Goal: Task Accomplishment & Management: Complete application form

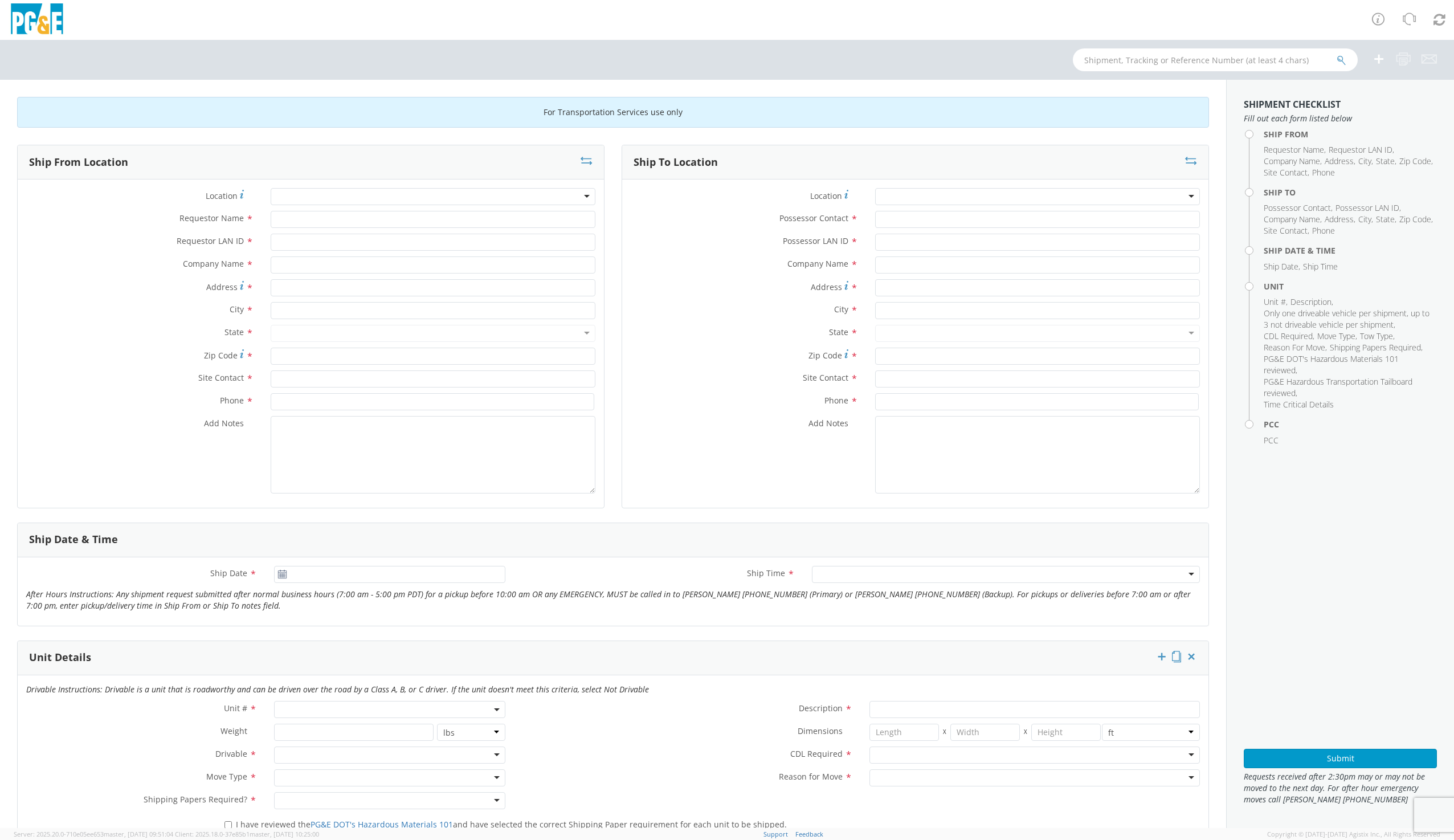
click at [345, 195] on div at bounding box center [433, 196] width 325 height 17
type input "d"
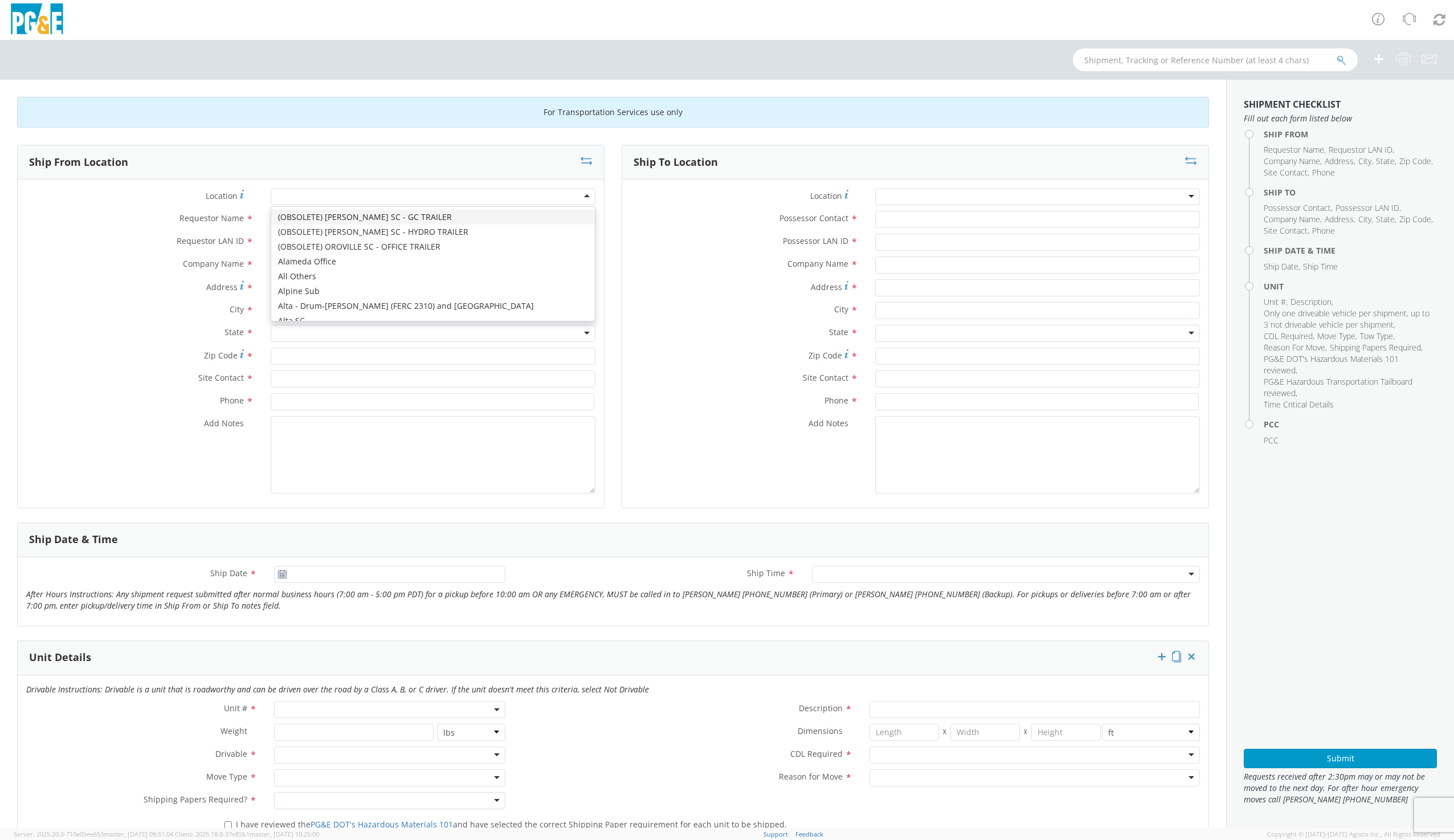
click at [288, 199] on div at bounding box center [433, 196] width 325 height 17
type input "dav"
type input "PG&E"
type input "[STREET_ADDRESS]"
type input "[PERSON_NAME]"
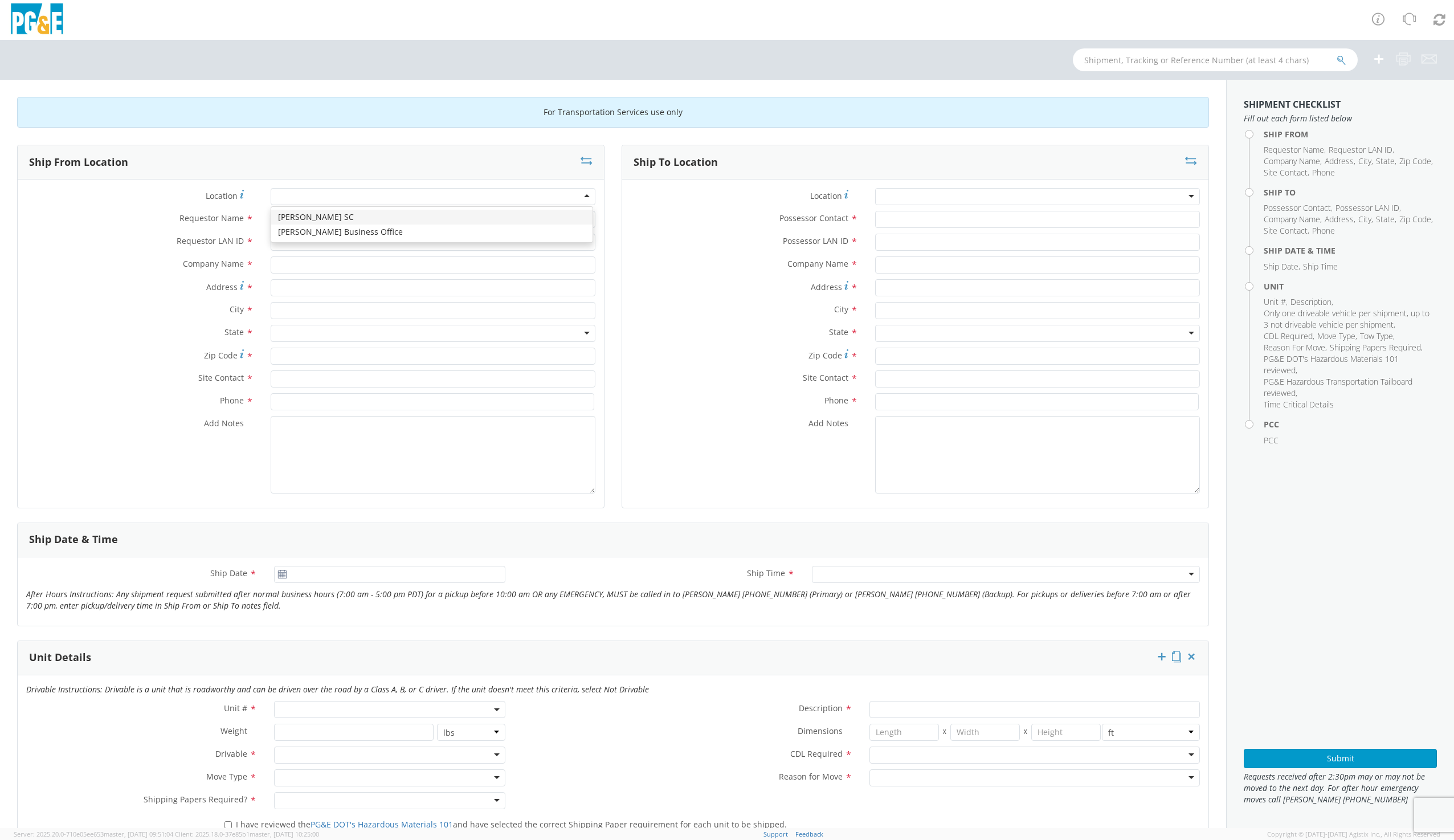
type input "95616"
click at [299, 220] on input "Requestor Name *" at bounding box center [433, 219] width 325 height 17
type input "[PERSON_NAME]"
type input "G1MN"
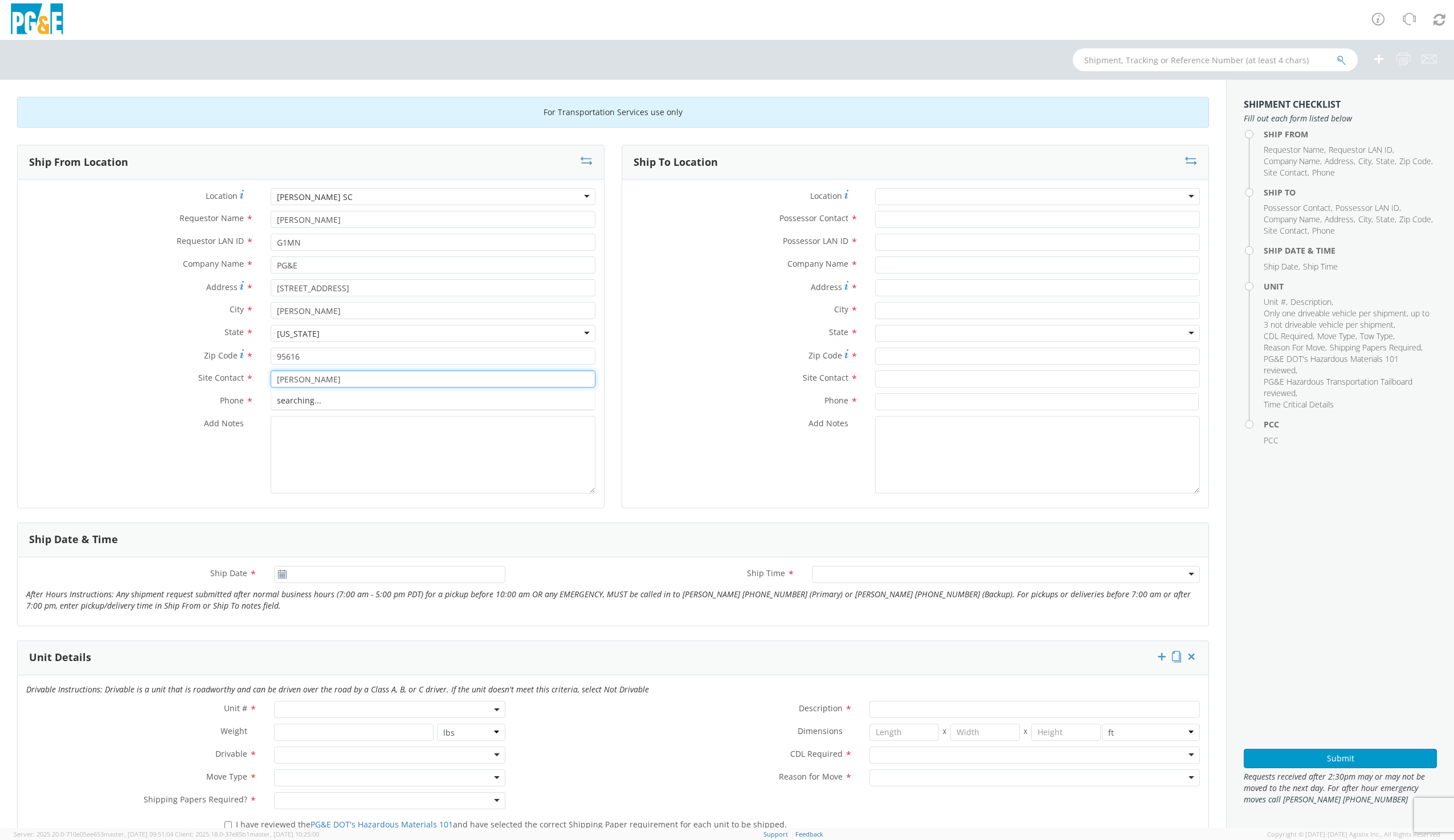
type input "[PERSON_NAME]"
type input "9169973446"
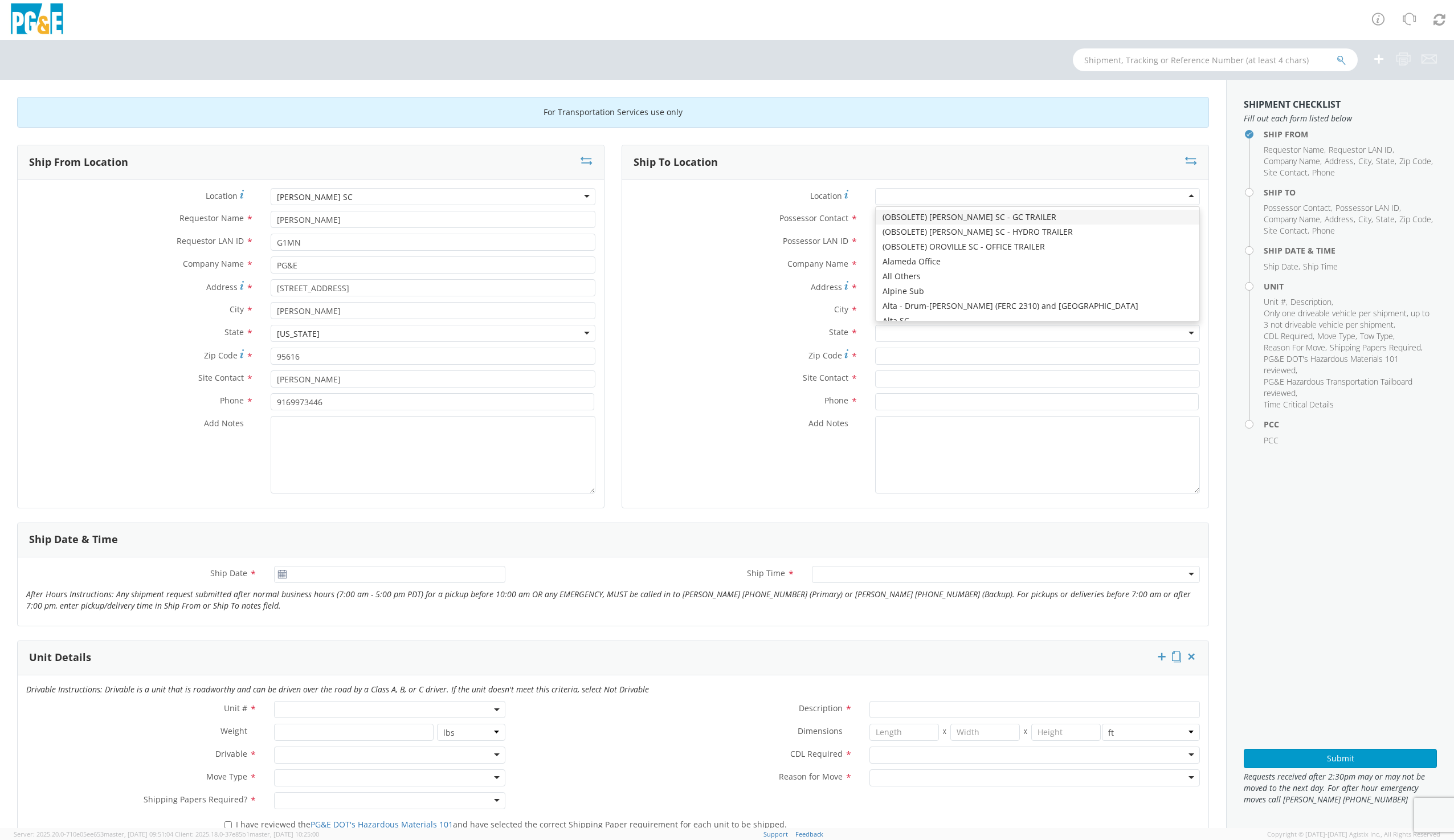
click at [891, 195] on div at bounding box center [1037, 196] width 325 height 17
type input "EUREKA"
type input "PG&E"
type input "4919 N 101"
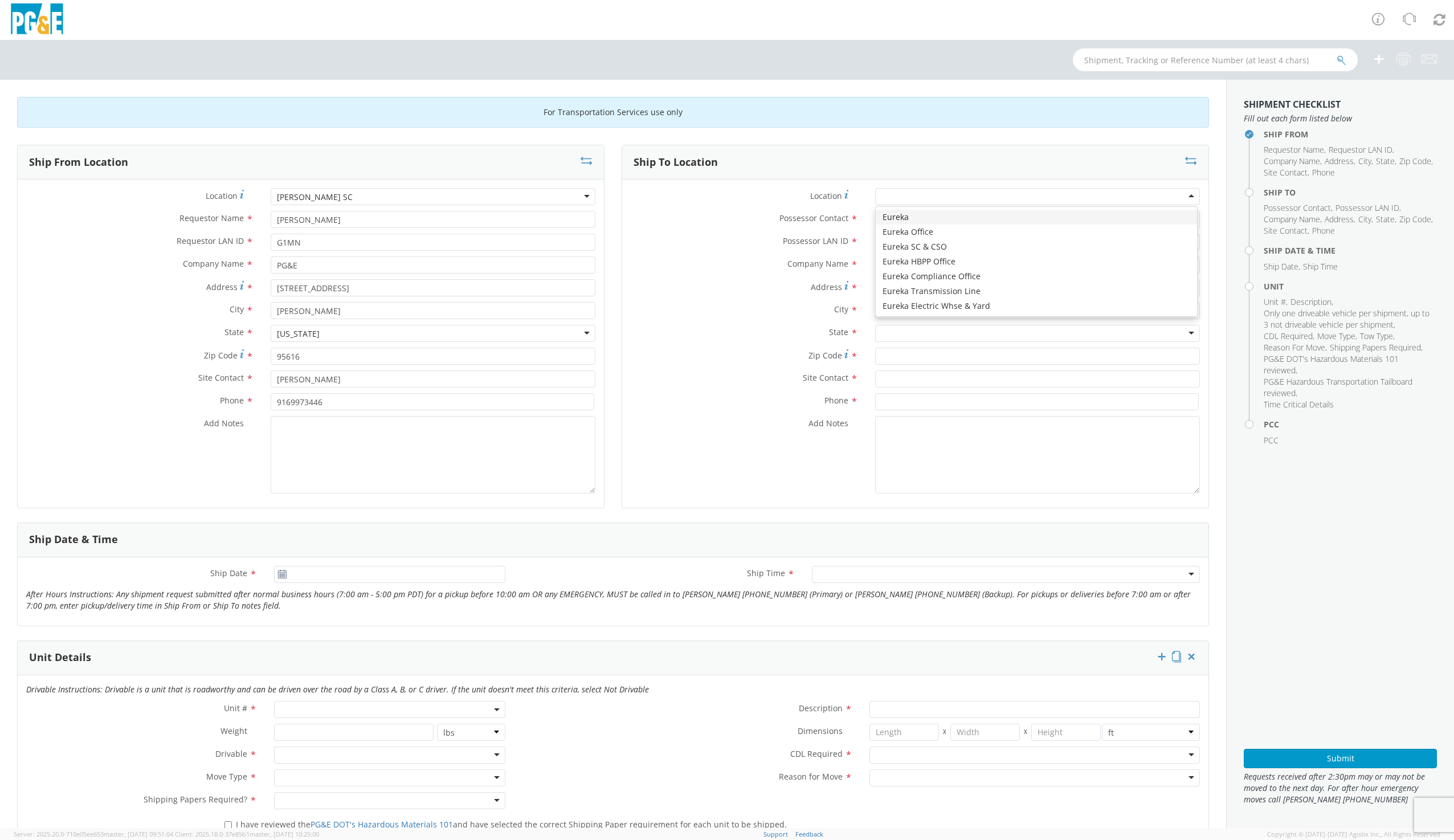
type input "Eureka"
type input "95503"
click at [909, 190] on div "Eureka" at bounding box center [1037, 196] width 325 height 17
type input "[STREET_ADDRESS]"
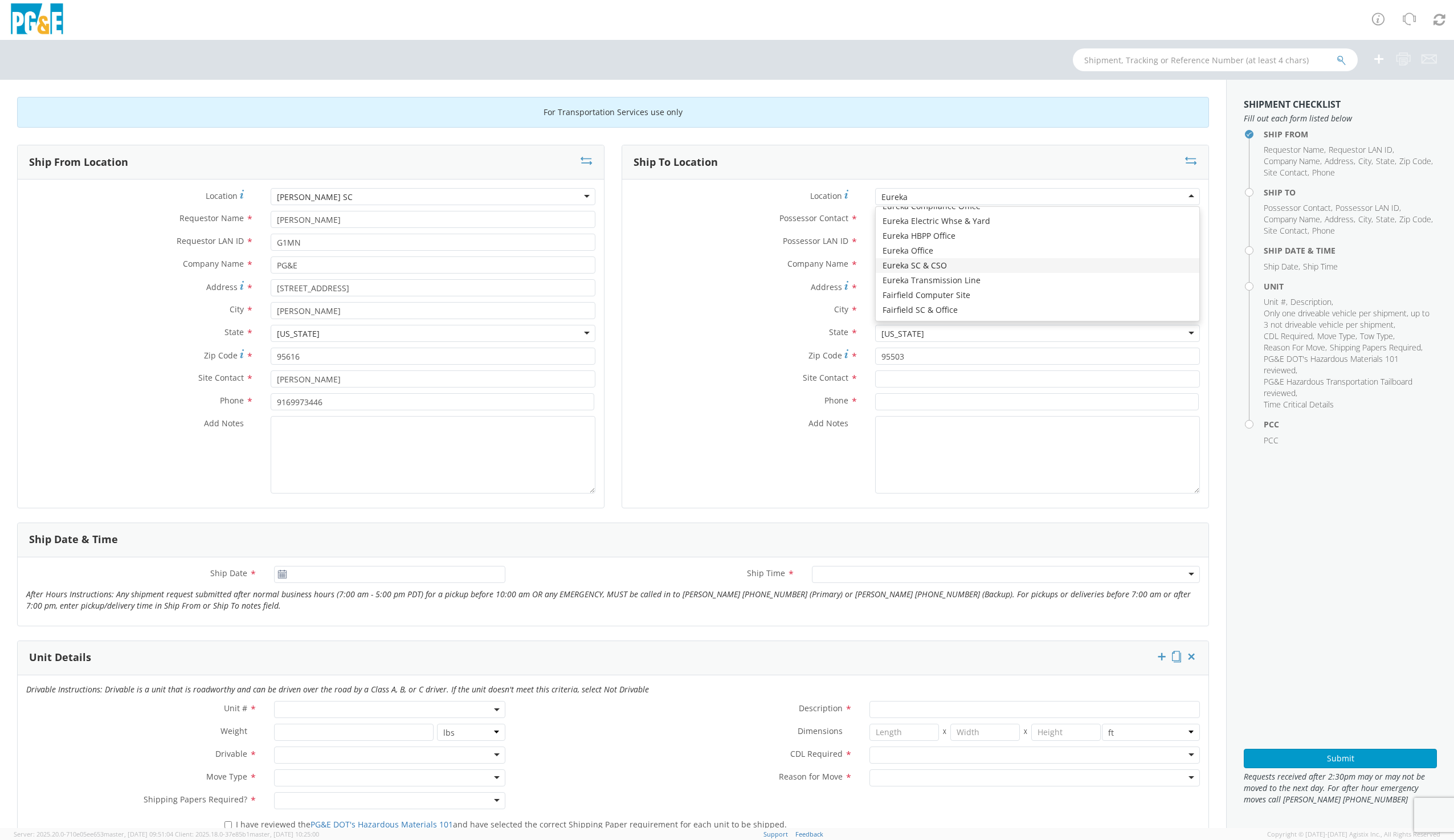
type input "EUREKA"
type input "95501"
click at [899, 381] on input "text" at bounding box center [1037, 378] width 325 height 17
click at [909, 221] on input "Possessor Contact *" at bounding box center [1037, 219] width 325 height 17
type input "[PERSON_NAME]"
